Goal: Information Seeking & Learning: Learn about a topic

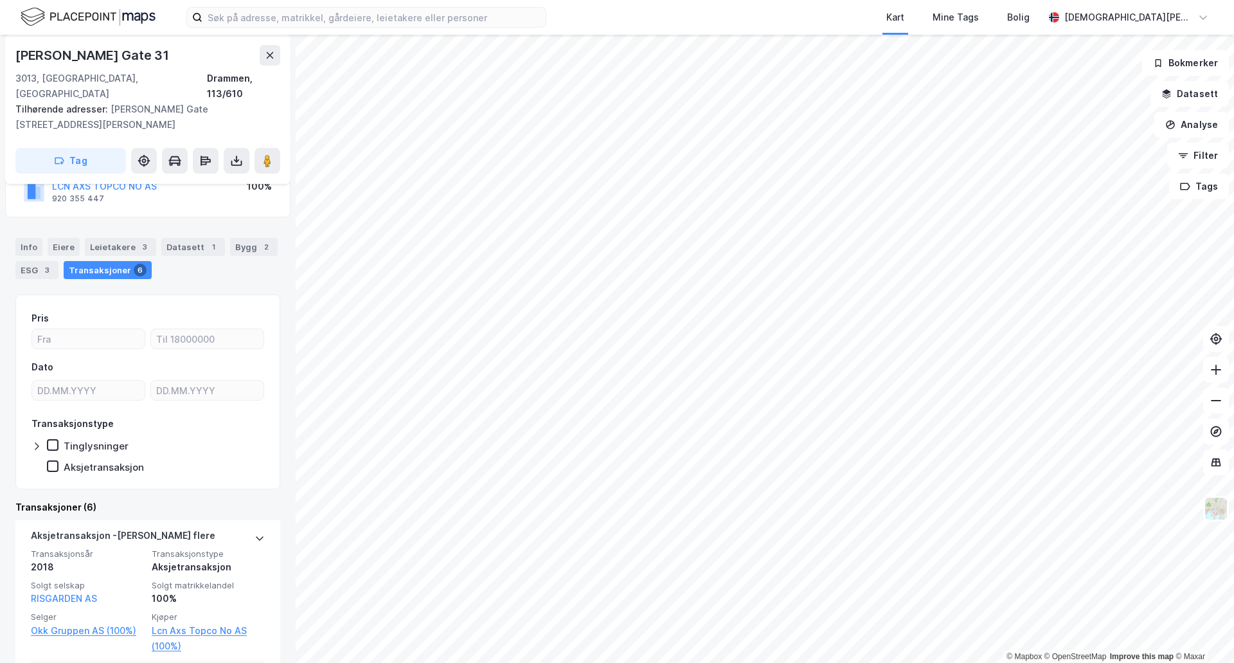
scroll to position [107, 0]
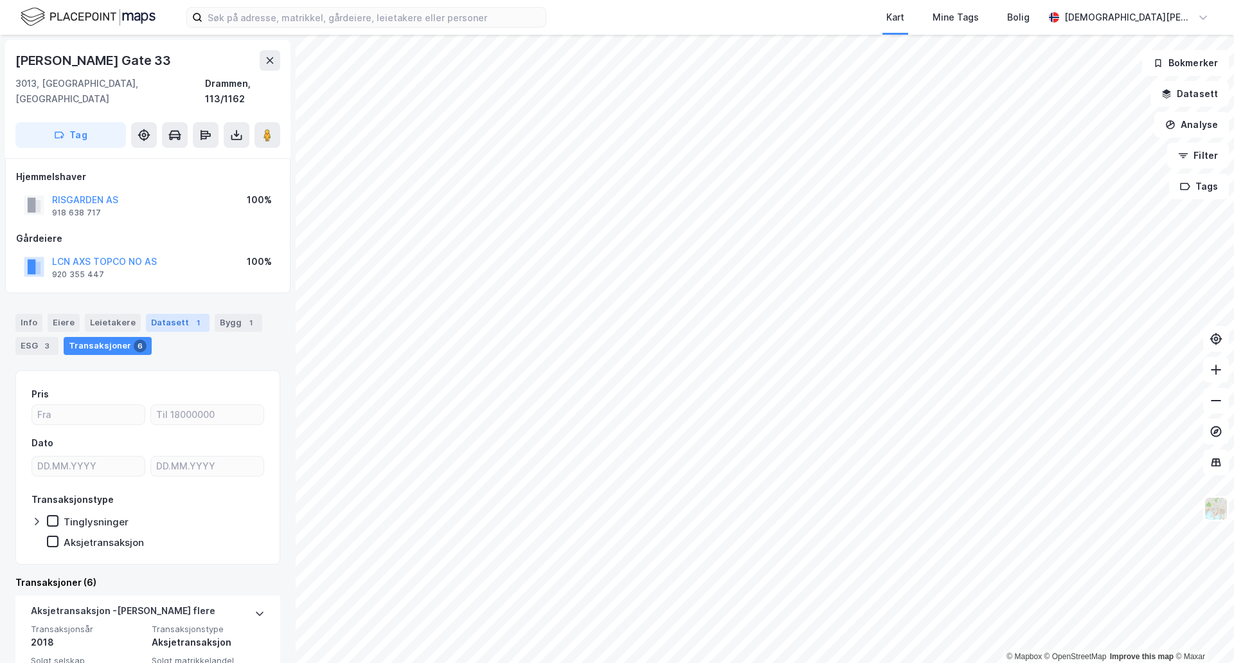
click at [179, 314] on div "Datasett 1" at bounding box center [178, 323] width 64 height 18
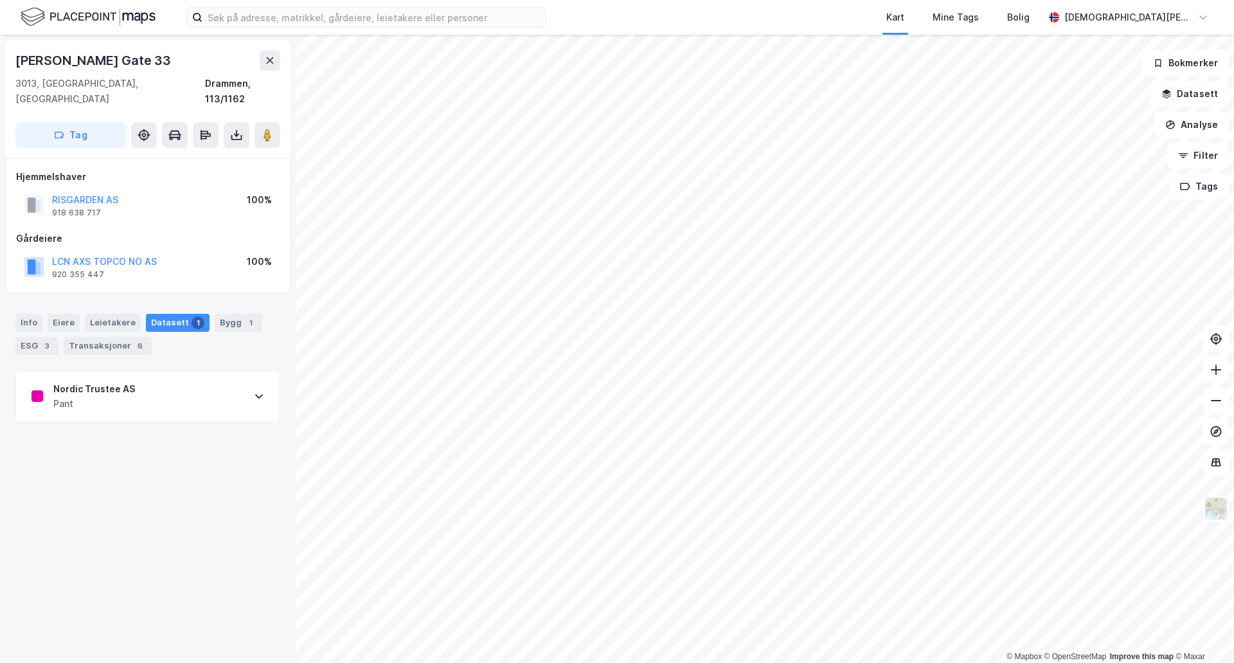
click at [180, 379] on div "Nordic Trustee AS Pant" at bounding box center [147, 396] width 263 height 51
click at [180, 380] on div "Nordic Trustee AS Pant" at bounding box center [147, 396] width 263 height 51
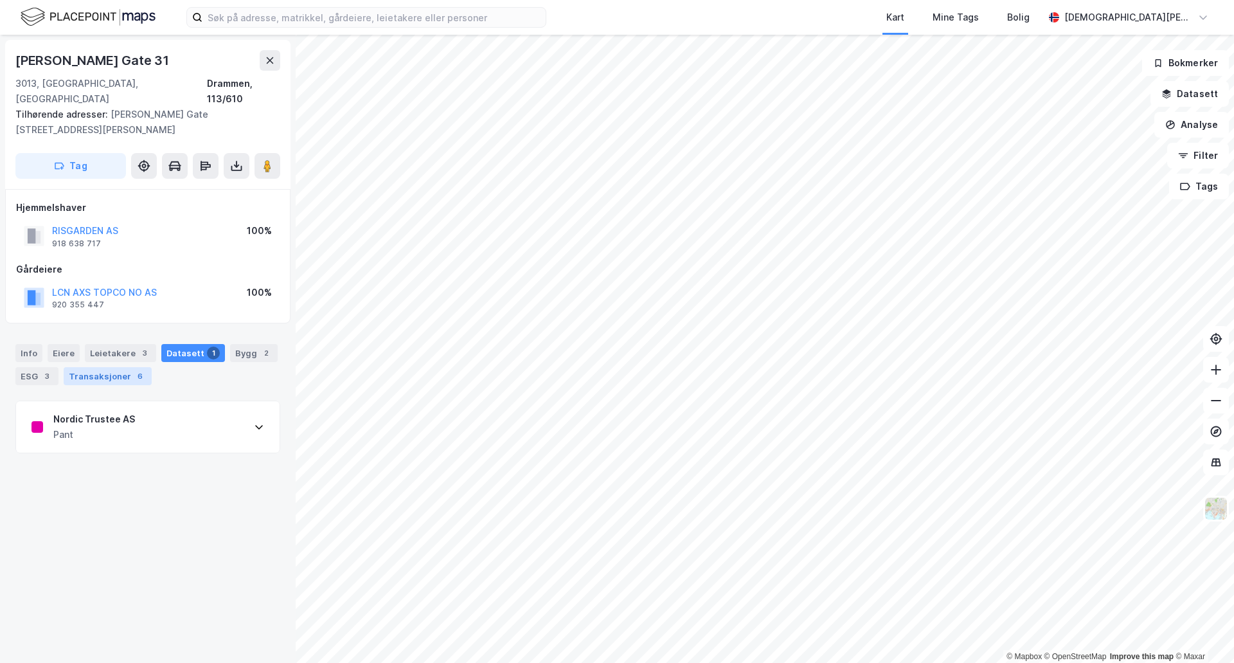
click at [128, 367] on div "Transaksjoner 6" at bounding box center [108, 376] width 88 height 18
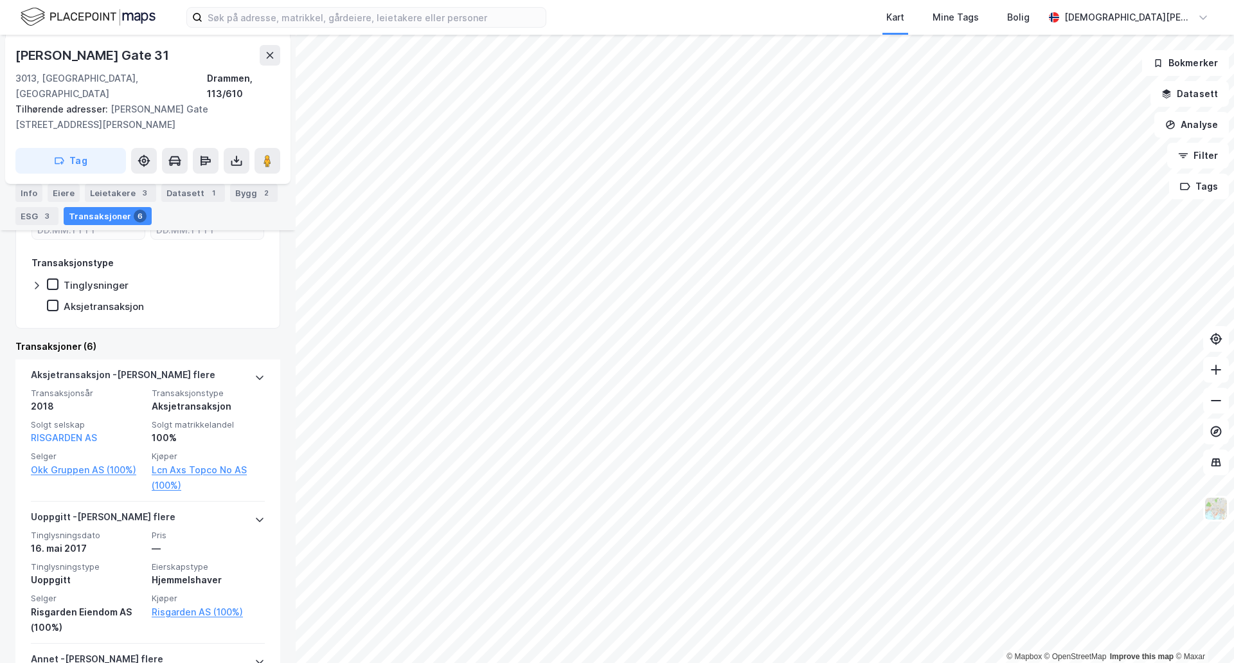
scroll to position [321, 0]
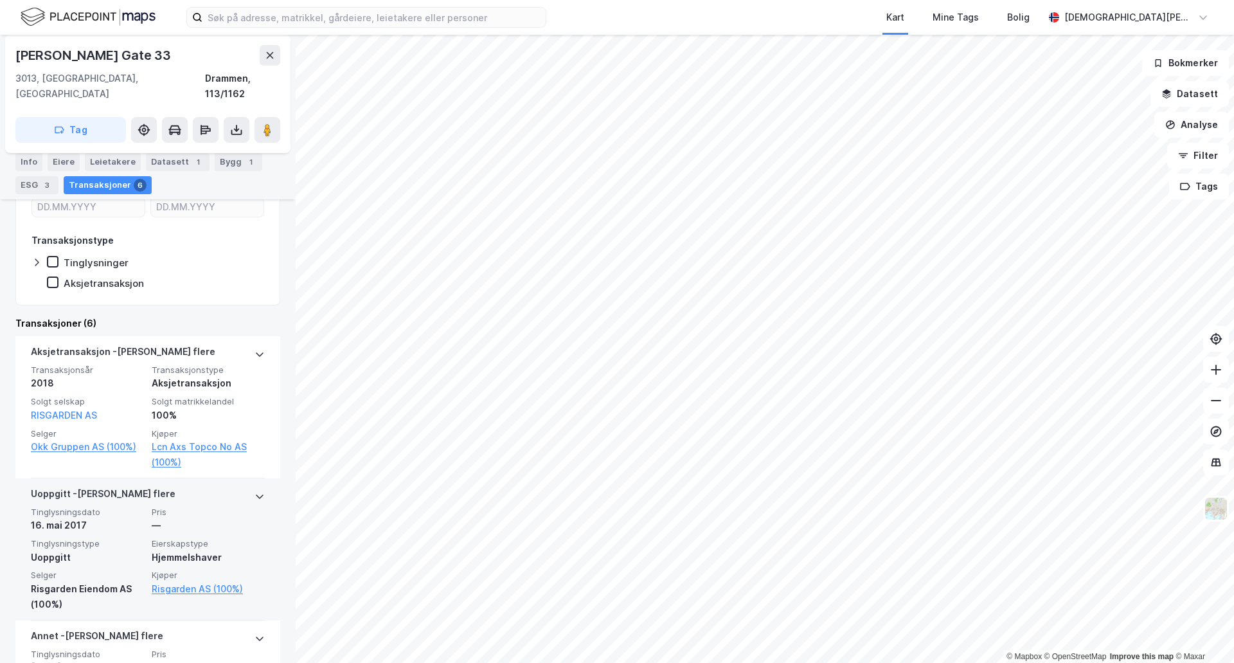
scroll to position [321, 0]
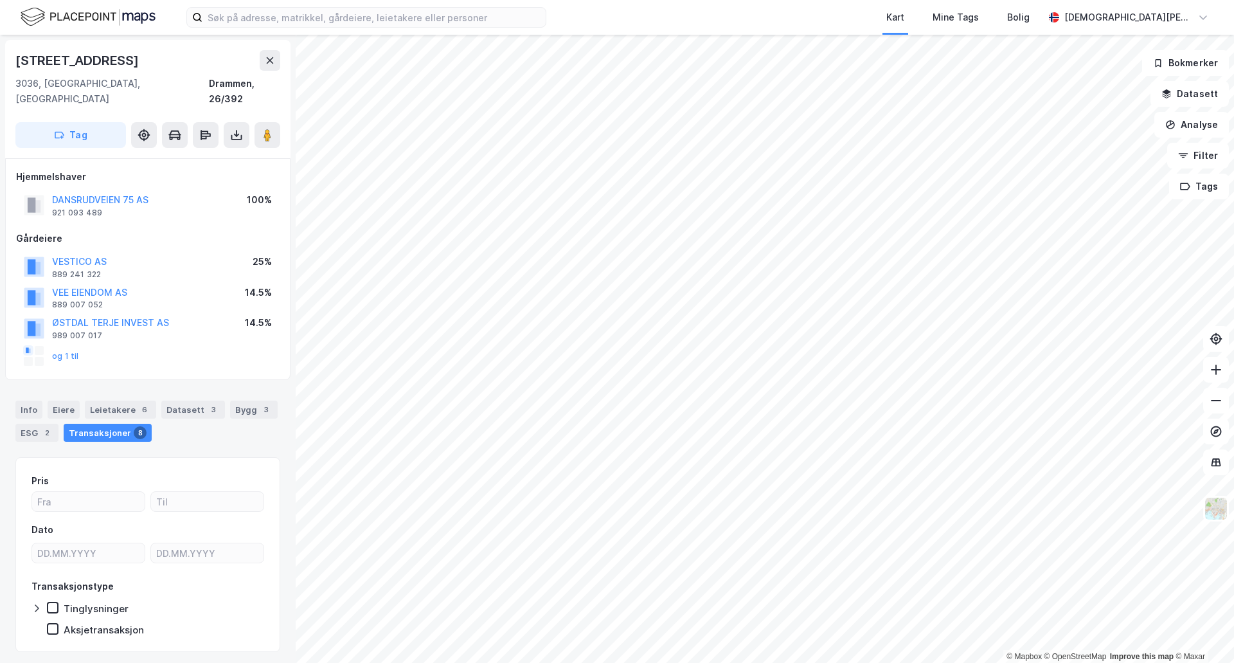
scroll to position [20, 0]
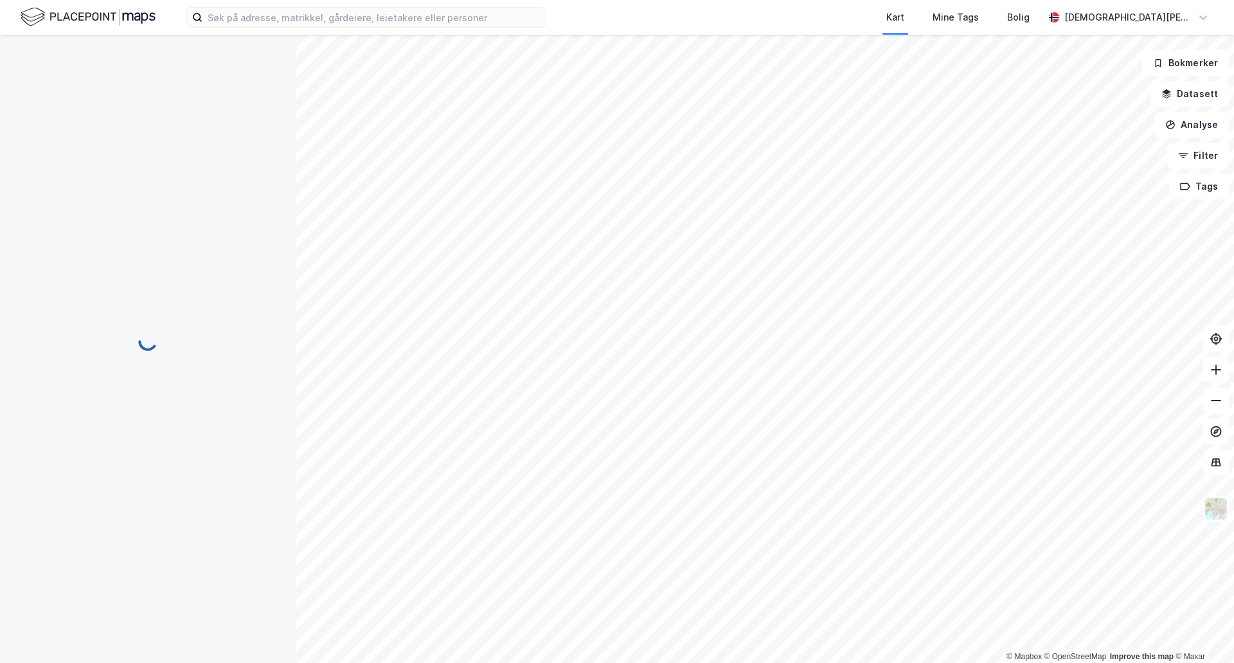
scroll to position [20, 0]
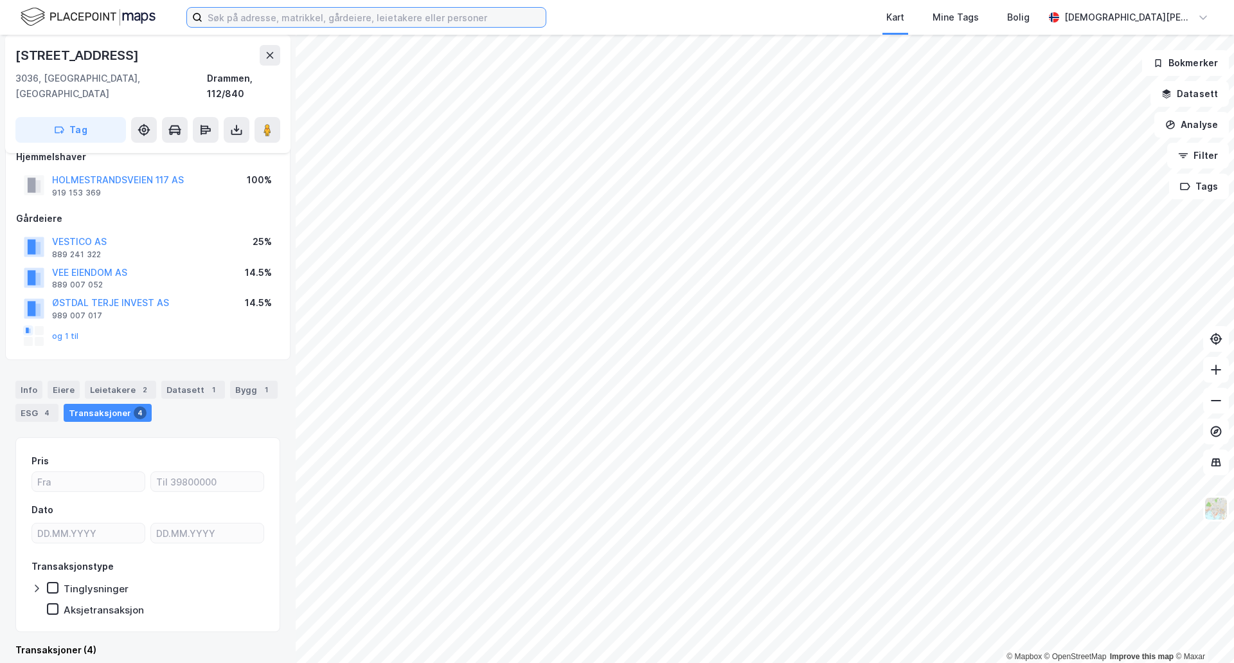
click at [348, 24] on input at bounding box center [373, 17] width 343 height 19
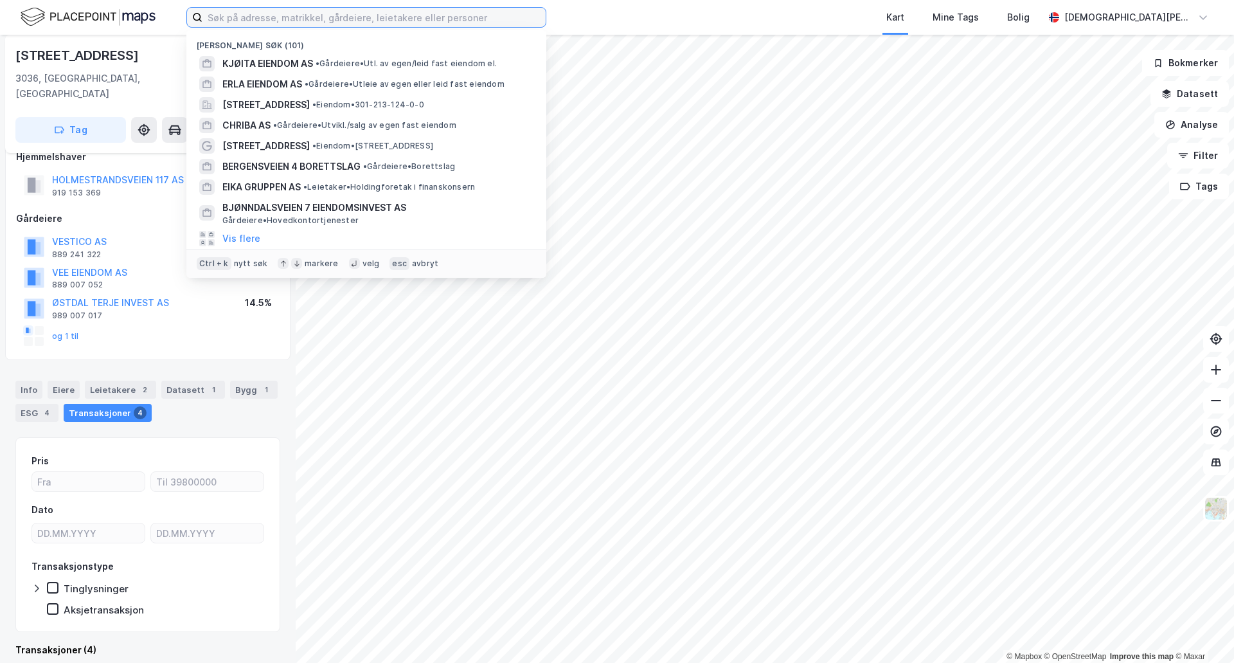
paste input "Scan Real Estate AS"
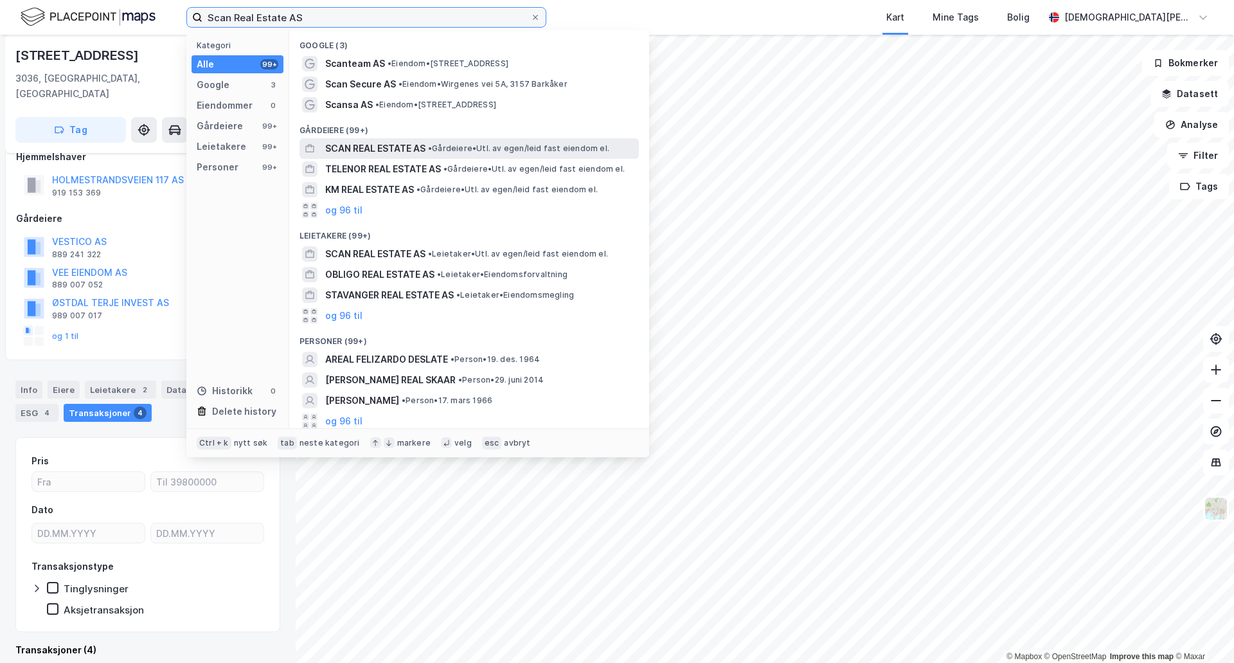
type input "Scan Real Estate AS"
click at [409, 149] on span "SCAN REAL ESTATE AS" at bounding box center [375, 148] width 100 height 15
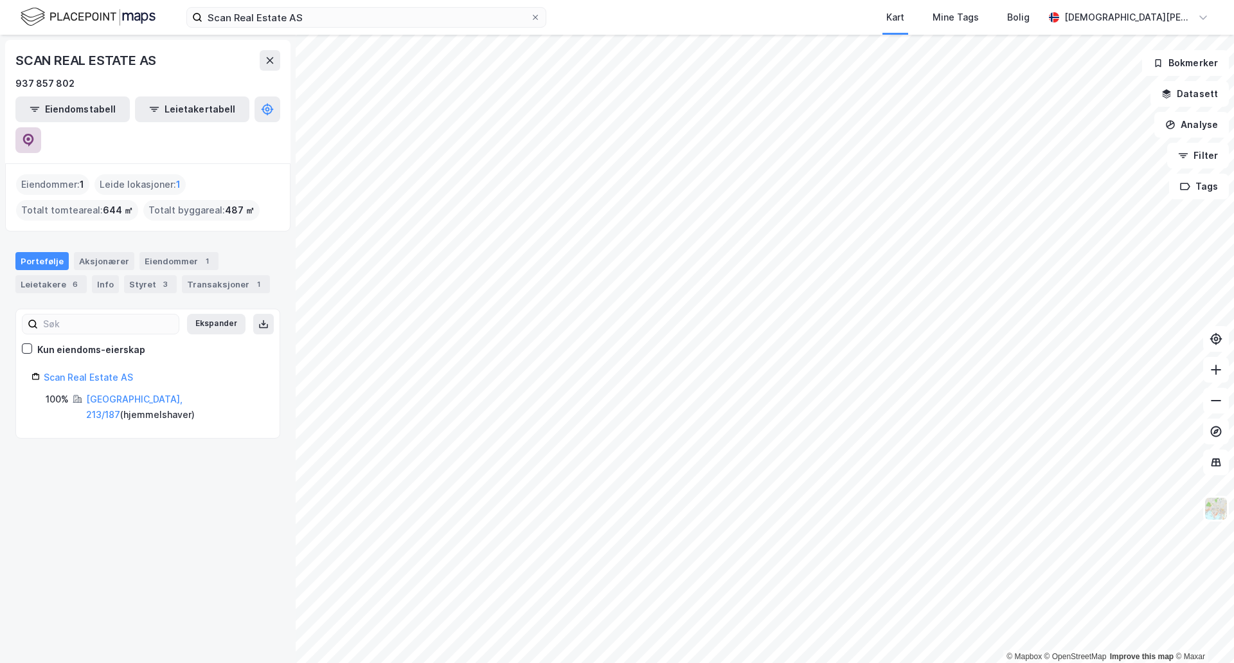
click at [35, 134] on icon at bounding box center [28, 140] width 13 height 13
click at [171, 252] on div "Eiendommer 1" at bounding box center [178, 261] width 79 height 18
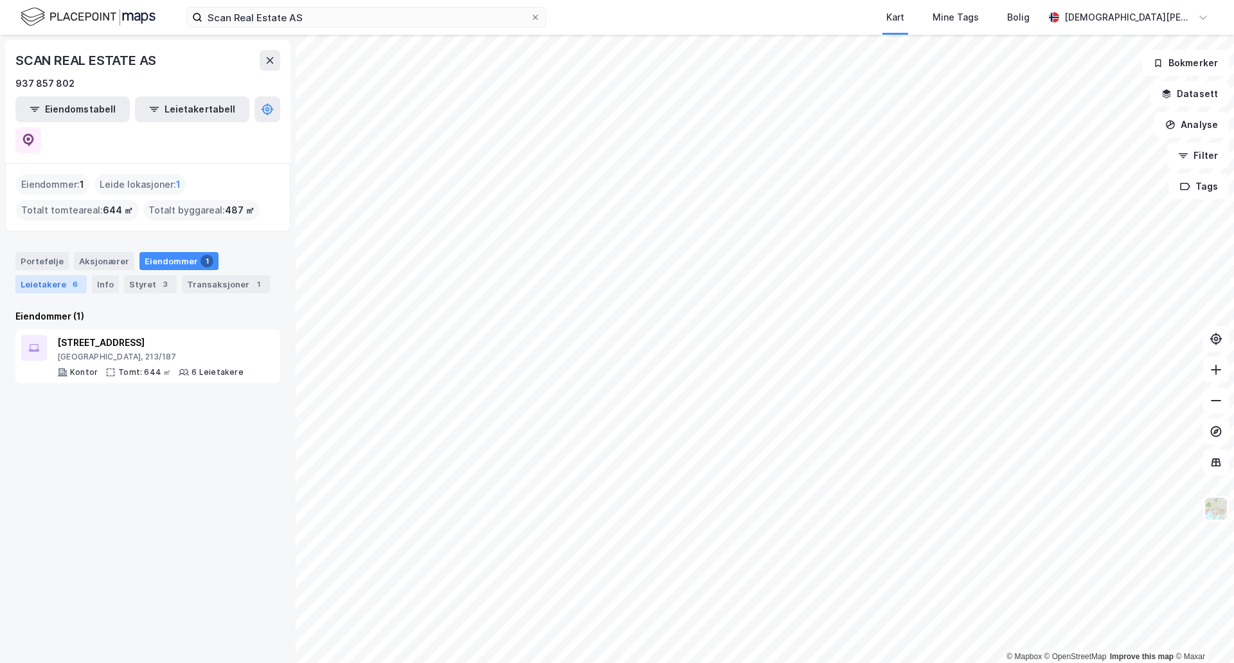
click at [58, 275] on div "Leietakere 6" at bounding box center [50, 284] width 71 height 18
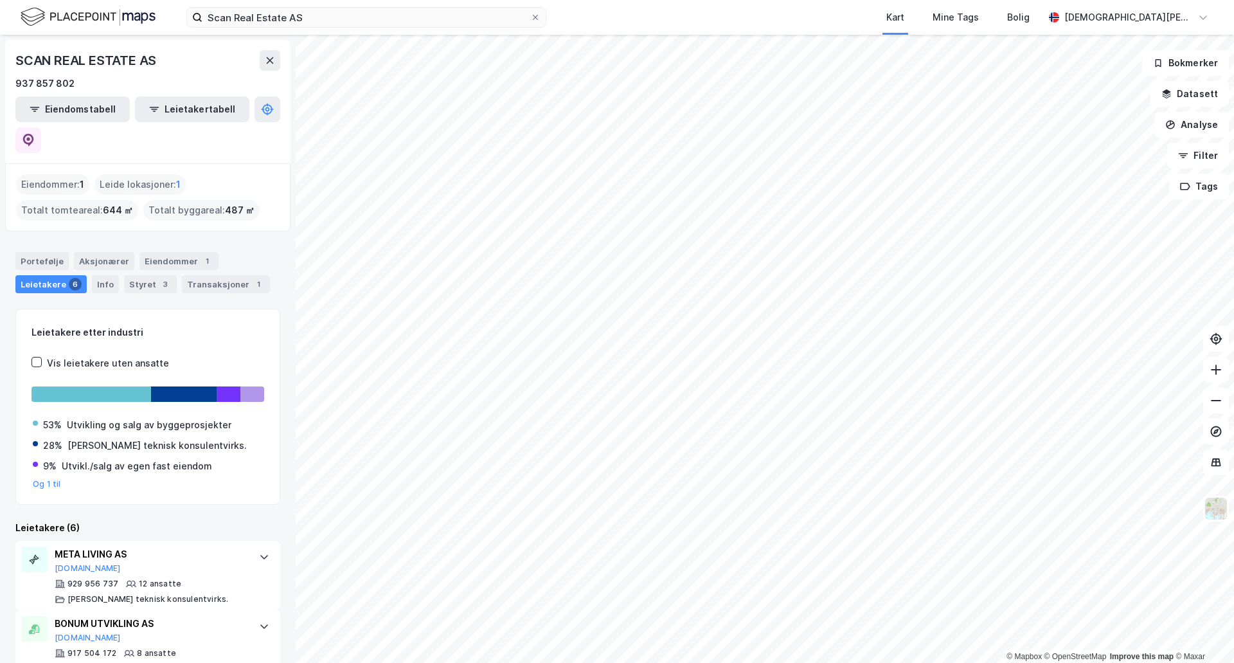
click at [770, 662] on html "Scan Real Estate AS Kart Mine Tags Bolig [PERSON_NAME] © Mapbox © OpenStreetMap…" at bounding box center [617, 331] width 1234 height 663
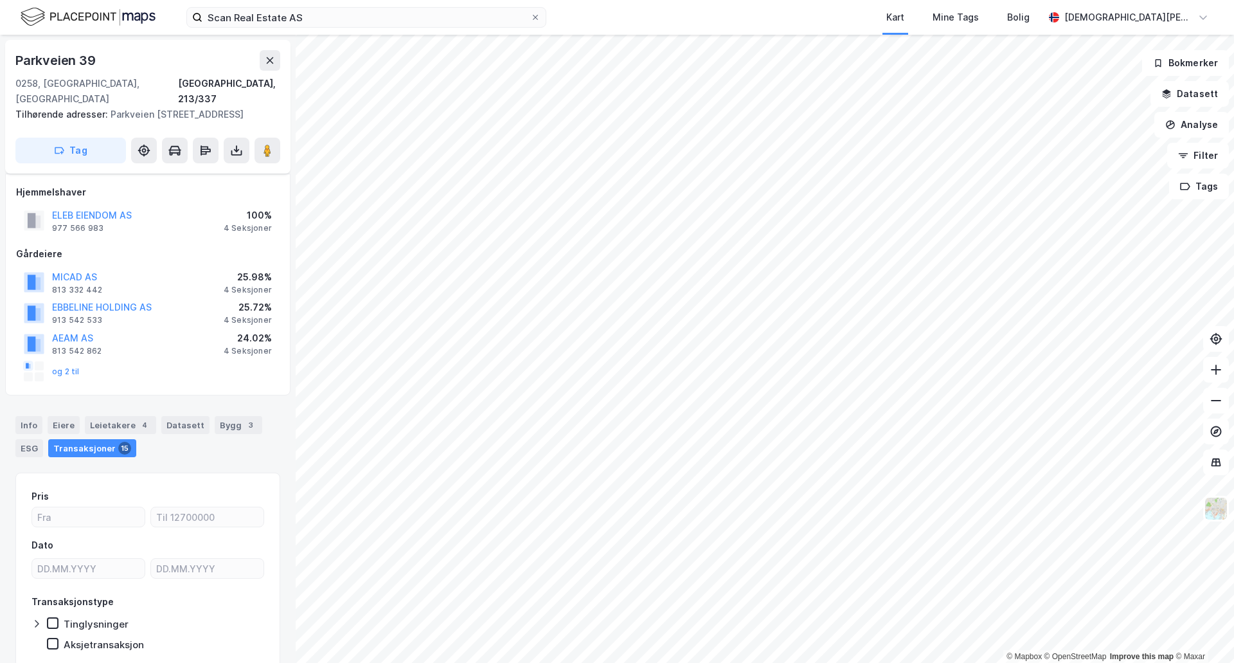
scroll to position [20, 0]
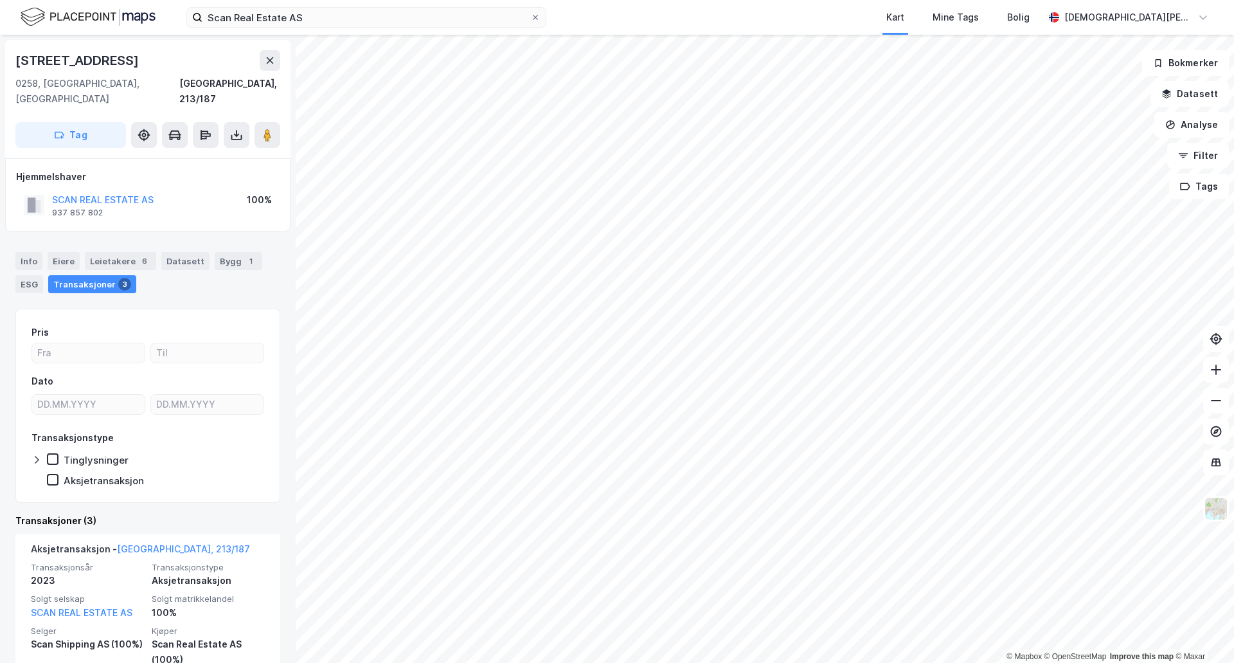
click at [543, 0] on html "Scan Real Estate AS Kart Mine Tags Bolig [PERSON_NAME] © Mapbox © OpenStreetMap…" at bounding box center [617, 331] width 1234 height 663
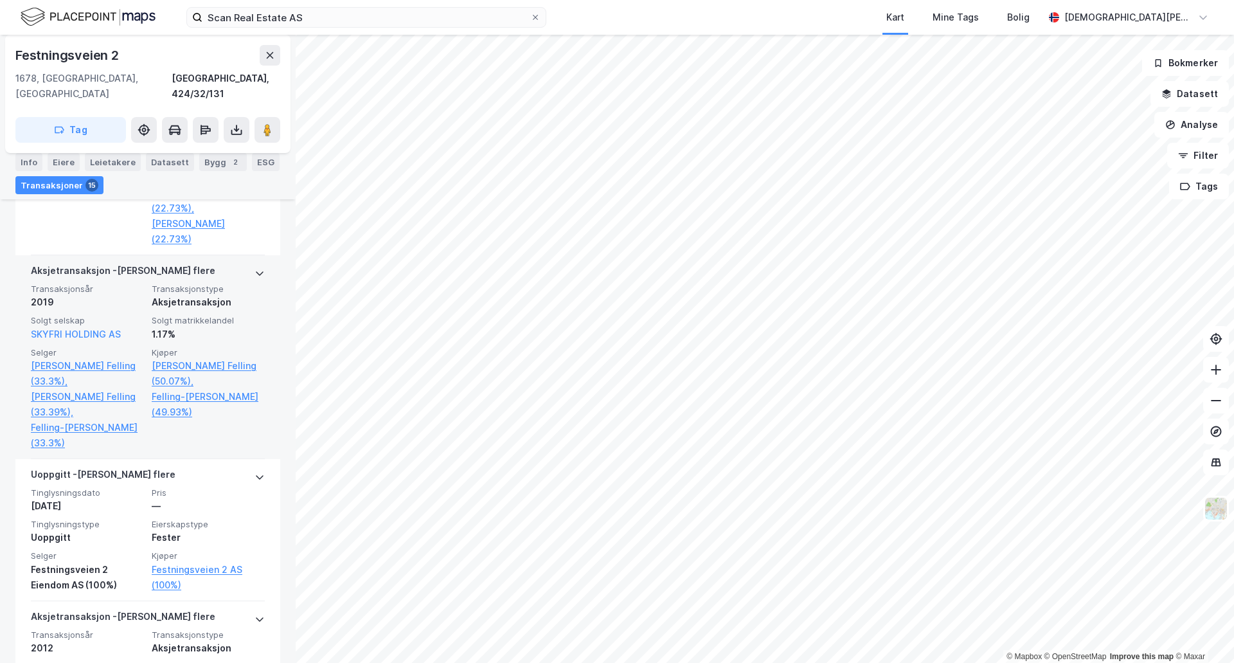
scroll to position [2035, 0]
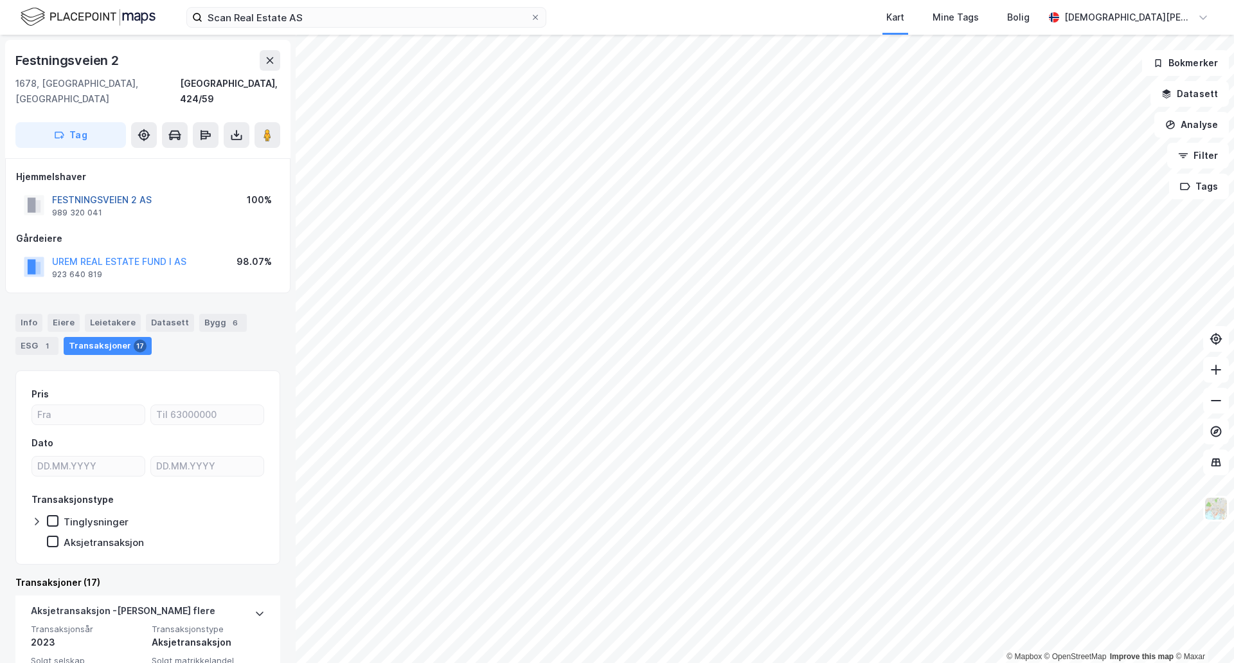
click at [0, 0] on button "FESTNINGSVEIEN 2 AS" at bounding box center [0, 0] width 0 height 0
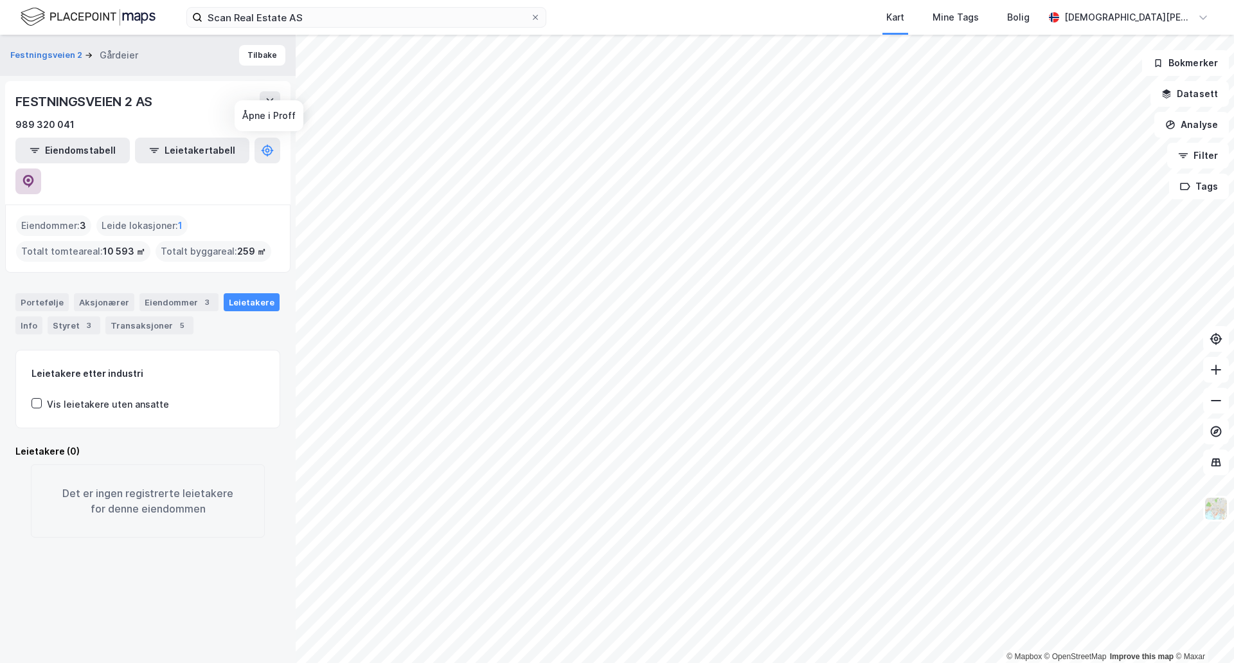
click at [41, 168] on button at bounding box center [28, 181] width 26 height 26
